Goal: Transaction & Acquisition: Purchase product/service

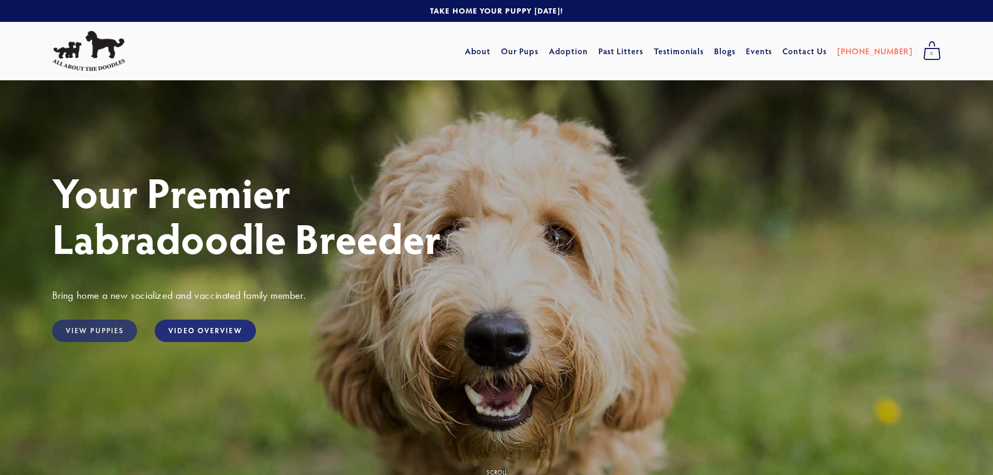
click at [97, 325] on link "View Puppies" at bounding box center [94, 330] width 85 height 22
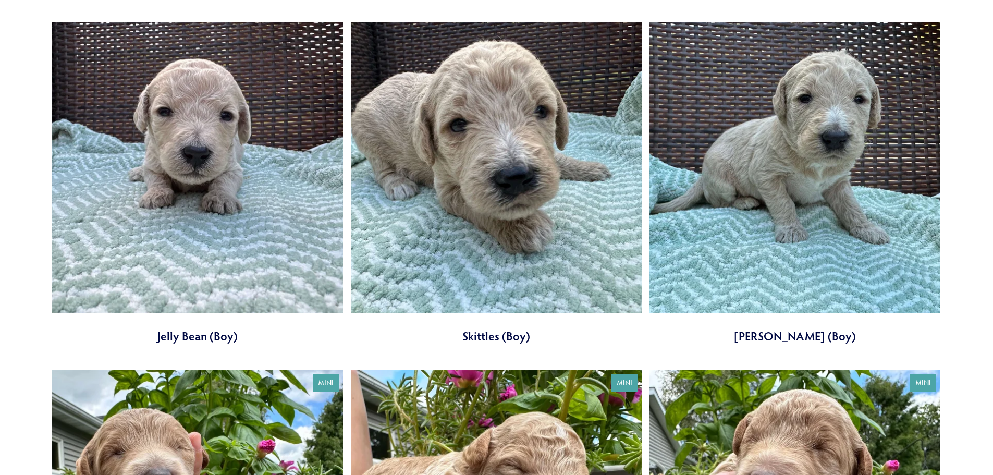
scroll to position [1771, 0]
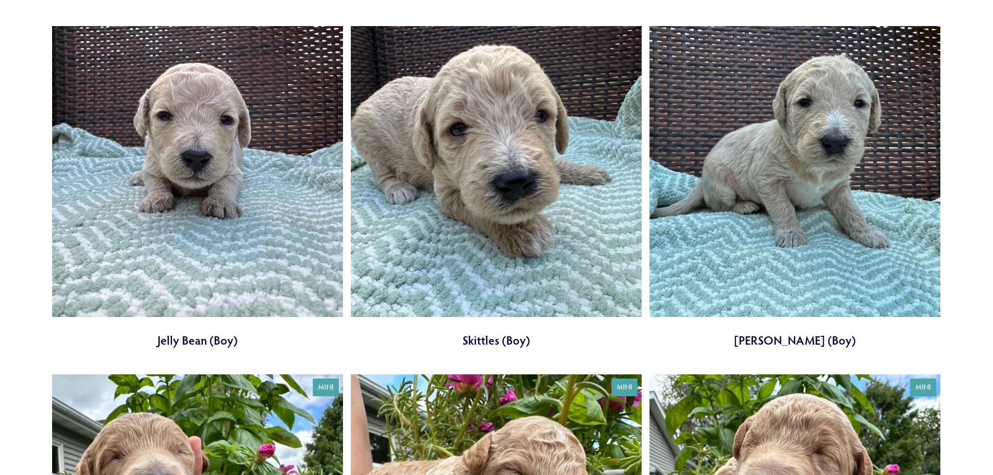
click at [480, 166] on link at bounding box center [496, 187] width 291 height 322
